Goal: Task Accomplishment & Management: Use online tool/utility

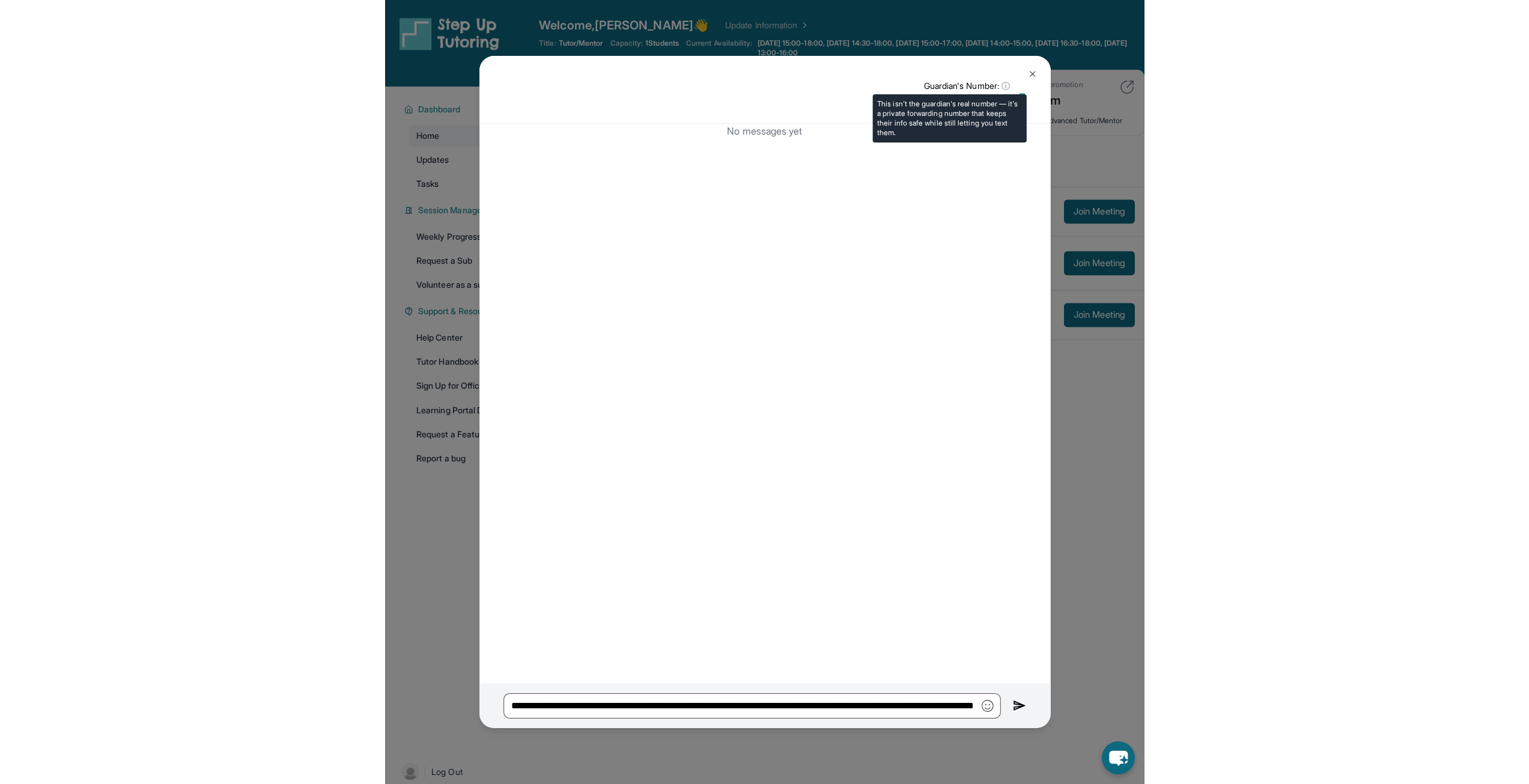
scroll to position [86, 0]
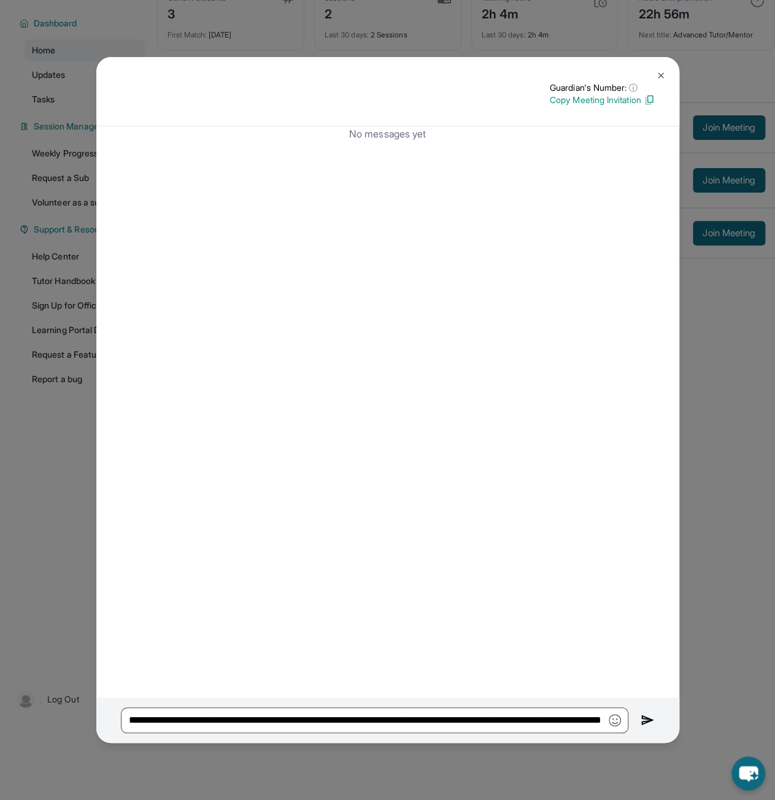
click at [657, 76] on img at bounding box center [661, 76] width 10 height 10
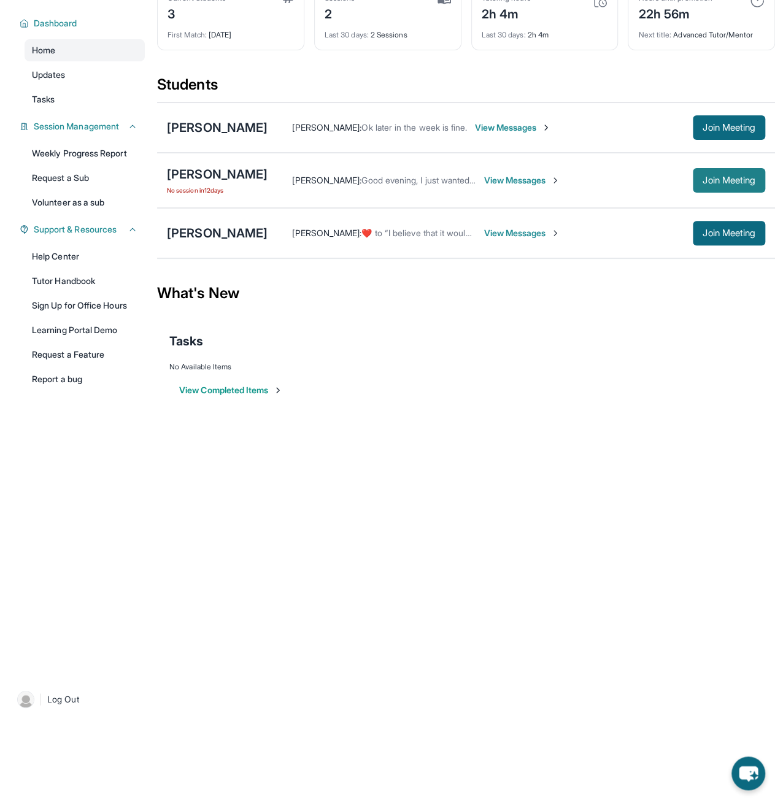
click at [735, 185] on button "Join Meeting" at bounding box center [729, 180] width 72 height 25
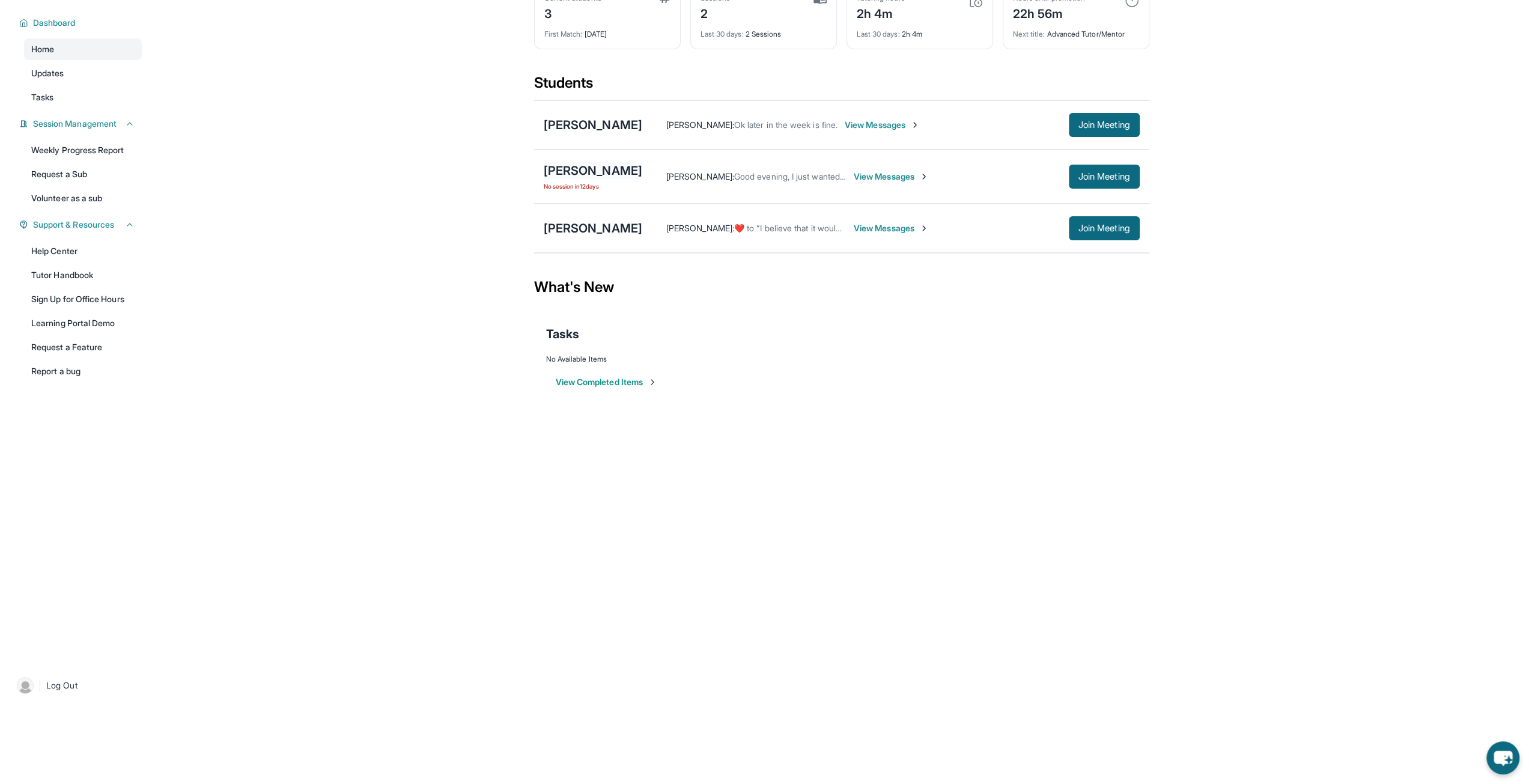
click at [588, 171] on div "[PERSON_NAME]" at bounding box center [592, 170] width 99 height 17
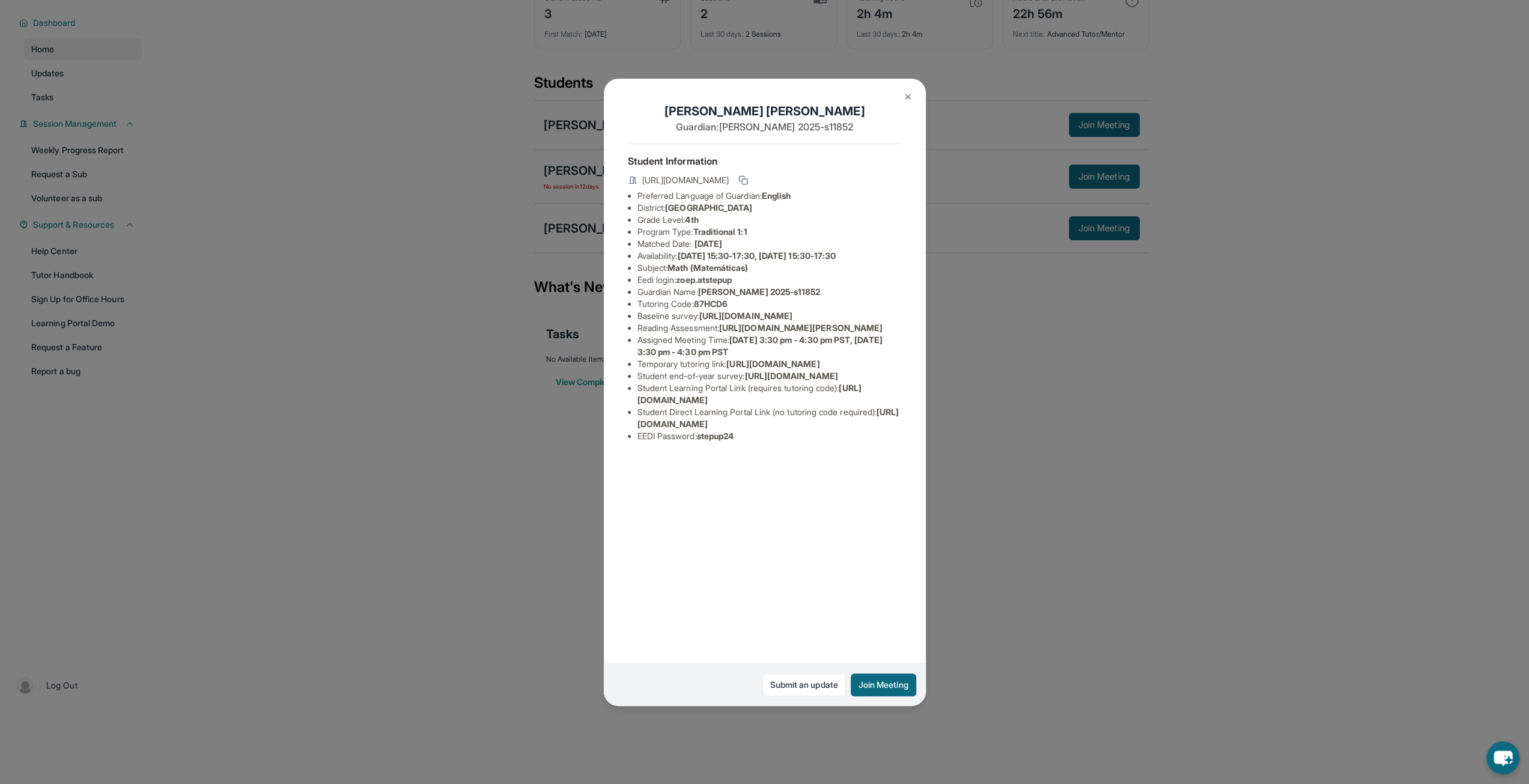
click at [758, 94] on img at bounding box center [907, 97] width 10 height 10
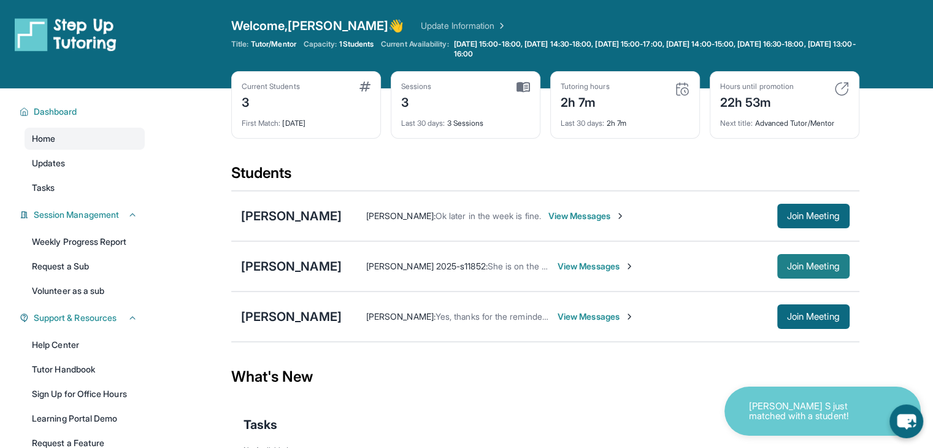
click at [792, 263] on span "Join Meeting" at bounding box center [813, 266] width 53 height 7
